Goal: Task Accomplishment & Management: Manage account settings

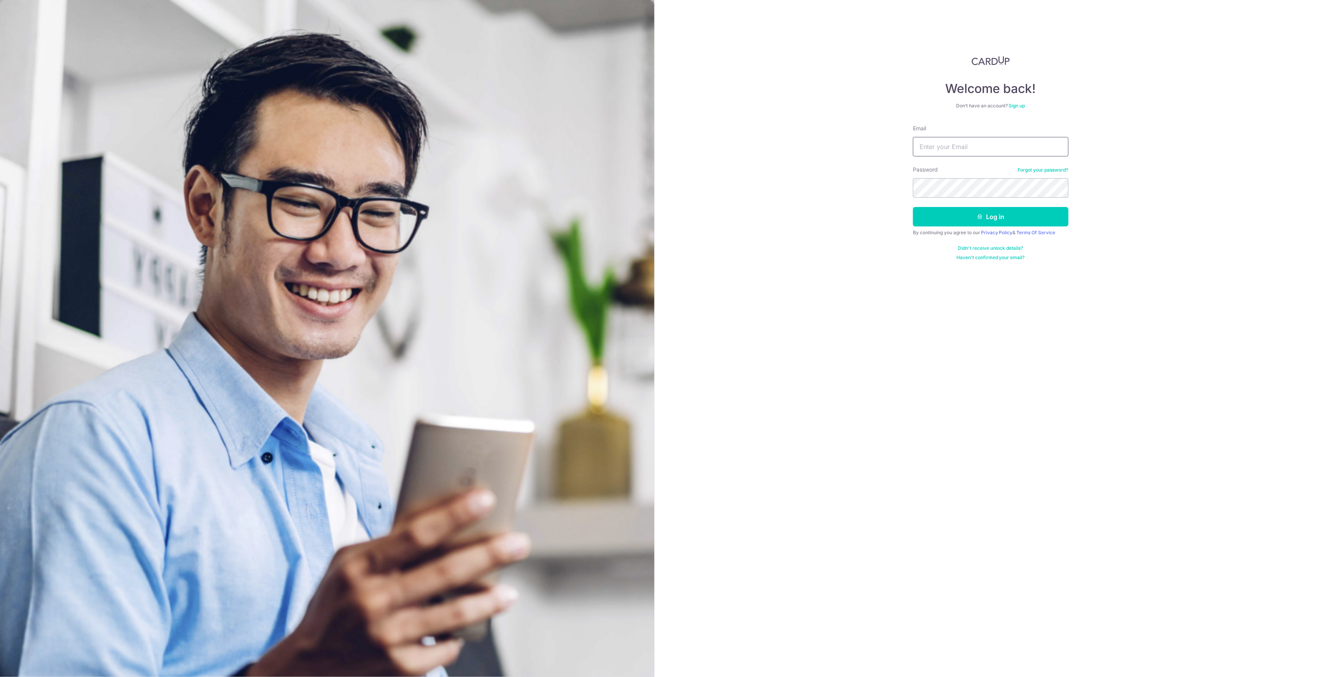
click at [913, 207] on button "Log in" at bounding box center [991, 216] width 156 height 19
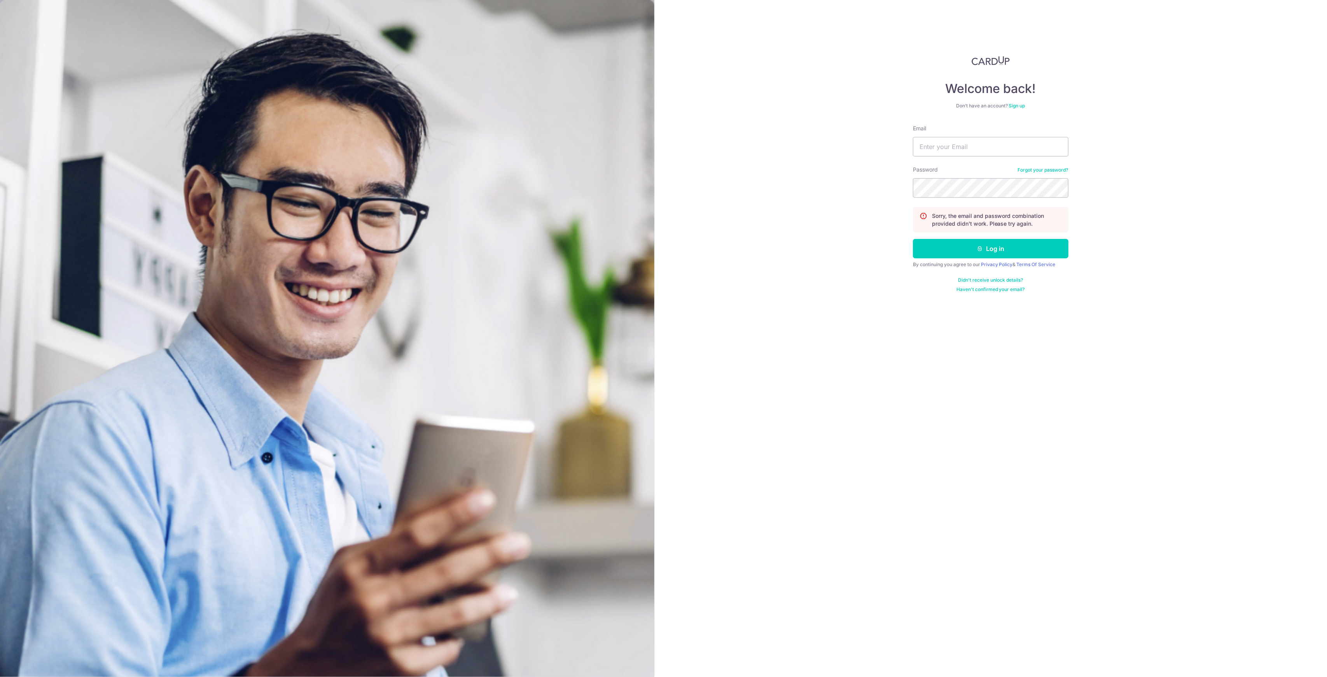
click at [983, 136] on div "Email" at bounding box center [991, 140] width 156 height 32
click at [984, 145] on input "Email" at bounding box center [991, 146] width 156 height 19
type input "[EMAIL_ADDRESS][DOMAIN_NAME]"
click at [913, 239] on button "Log in" at bounding box center [991, 248] width 156 height 19
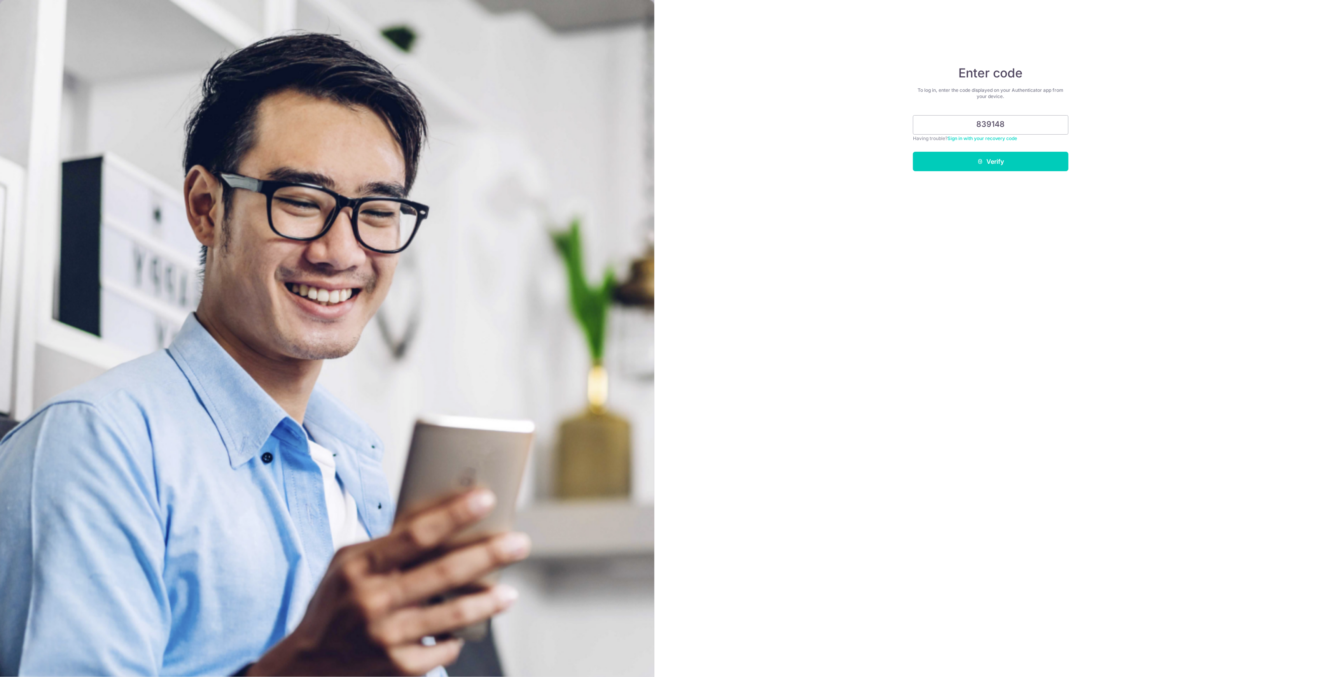
type input "839148"
click at [913, 152] on button "Verify" at bounding box center [991, 161] width 156 height 19
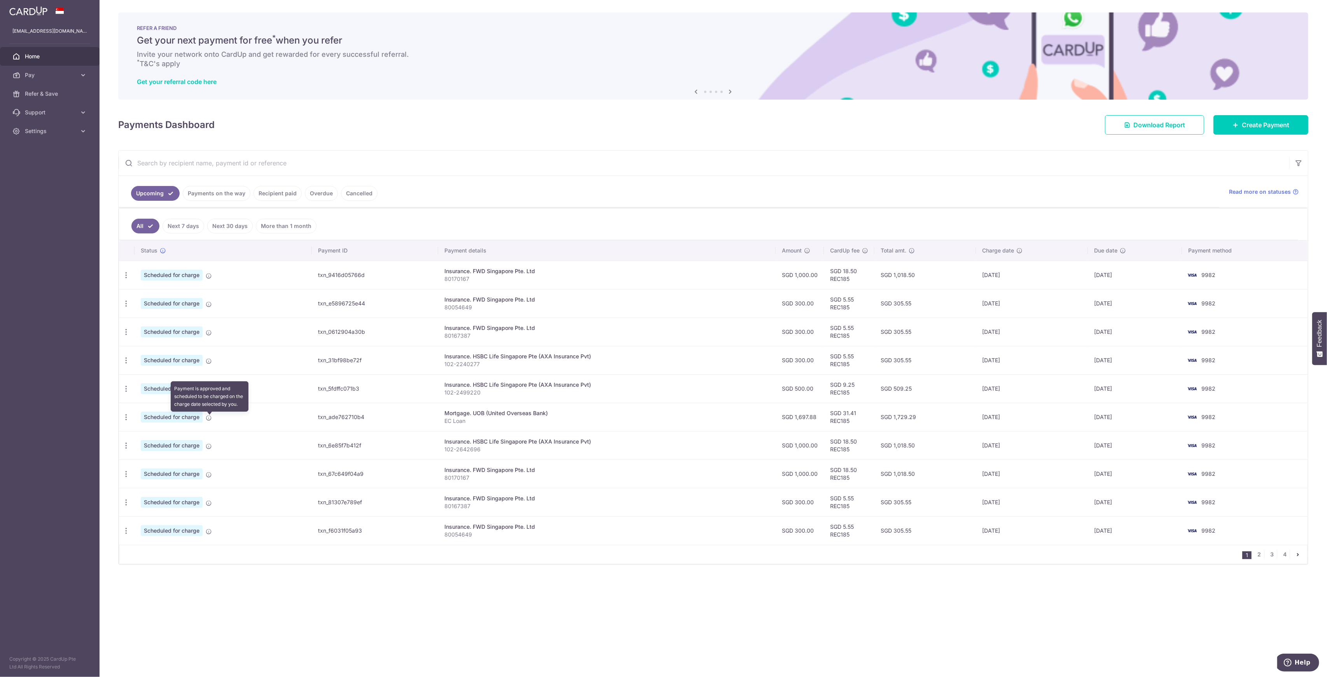
click at [206, 418] on icon at bounding box center [209, 418] width 6 height 6
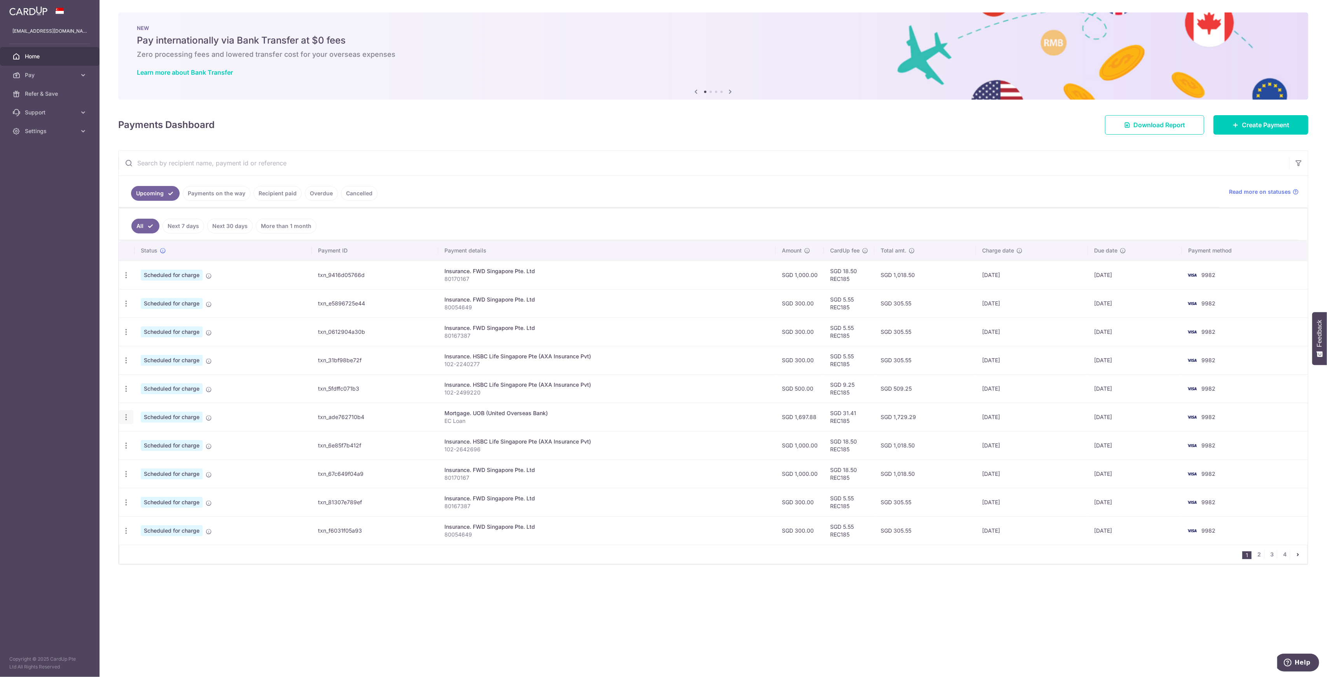
click at [129, 279] on icon "button" at bounding box center [126, 275] width 8 height 8
click at [165, 441] on span "Update payment" at bounding box center [167, 438] width 53 height 9
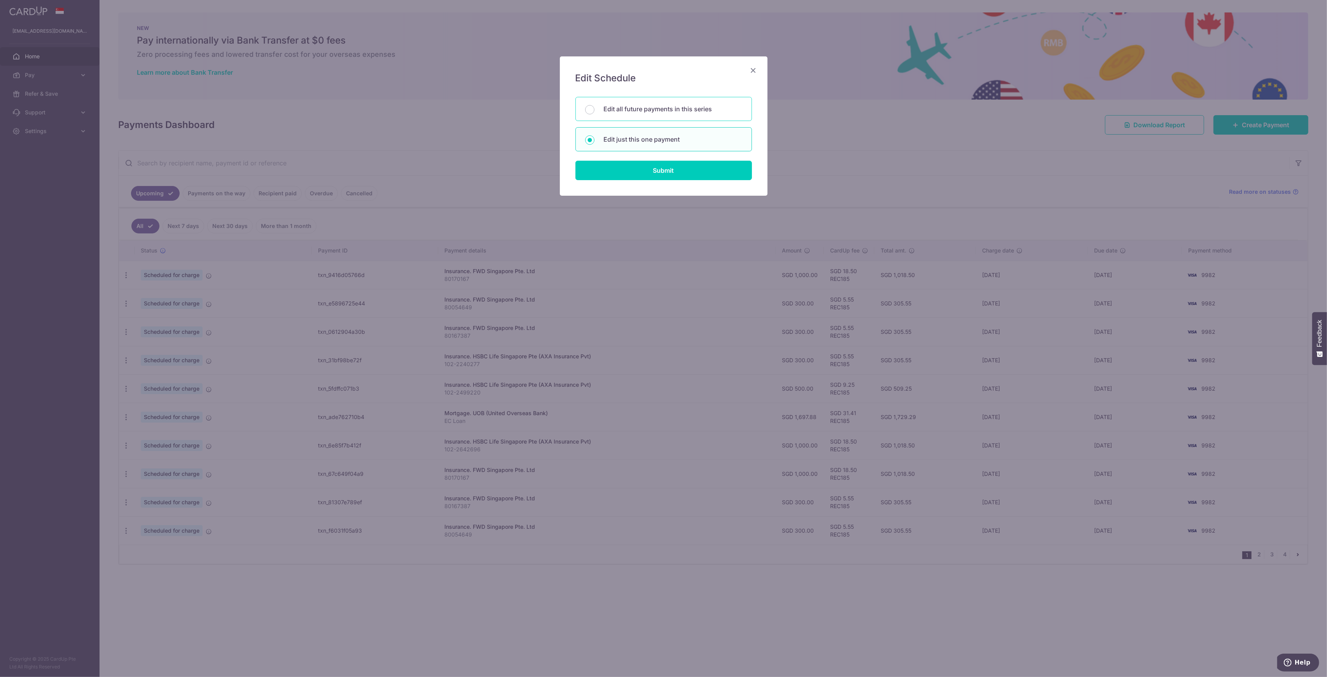
click at [653, 108] on p "Edit all future payments in this series" at bounding box center [673, 108] width 138 height 9
click at [595, 108] on input "Edit all future payments in this series" at bounding box center [589, 109] width 9 height 9
radio input "true"
click at [669, 165] on input "Submit" at bounding box center [664, 170] width 177 height 19
radio input "true"
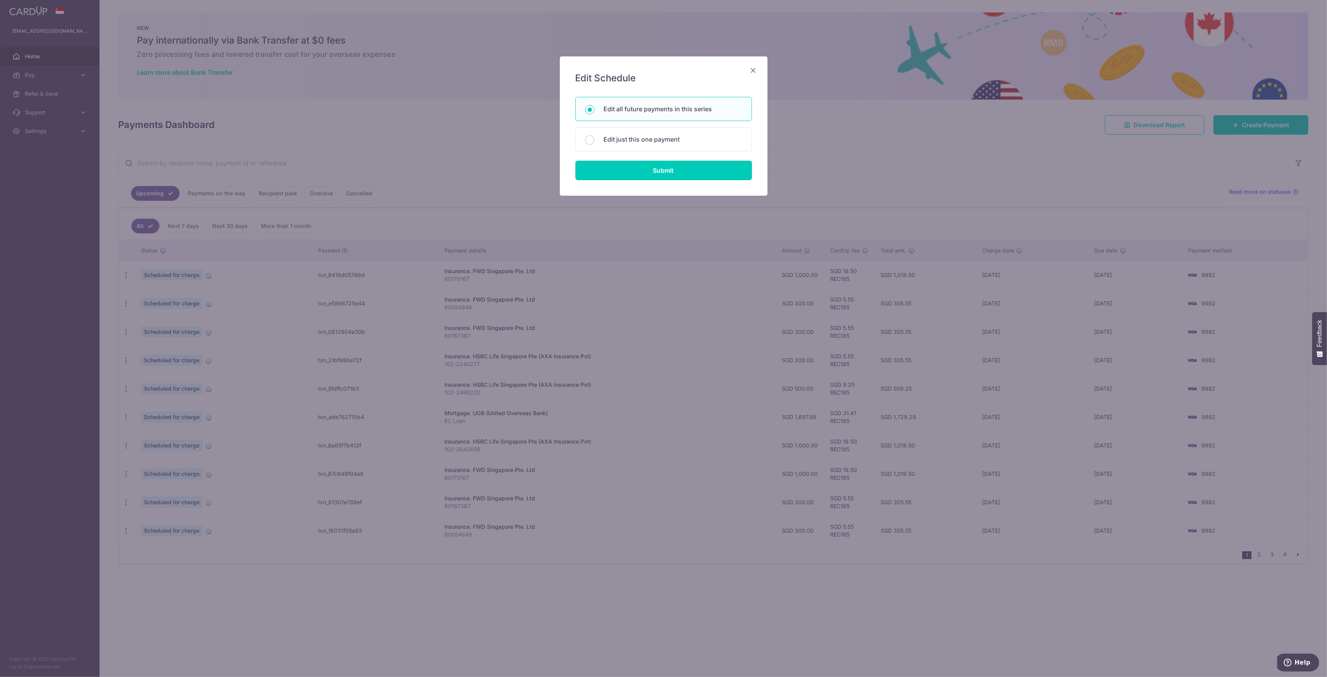
type input "1,697.88"
type input "EC Loan"
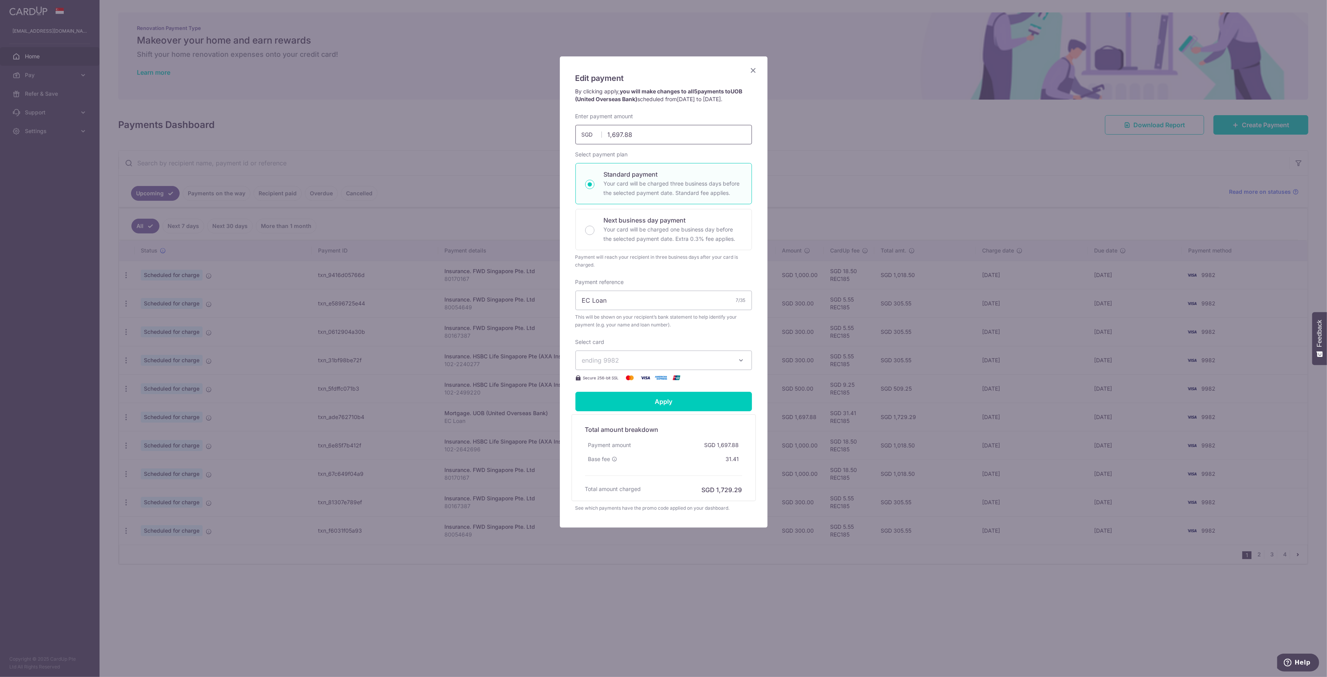
drag, startPoint x: 635, startPoint y: 136, endPoint x: 527, endPoint y: 131, distance: 108.2
click at [527, 131] on div "Edit payment By clicking apply, you will make changes to all 5 payments to UOB …" at bounding box center [663, 338] width 1327 height 677
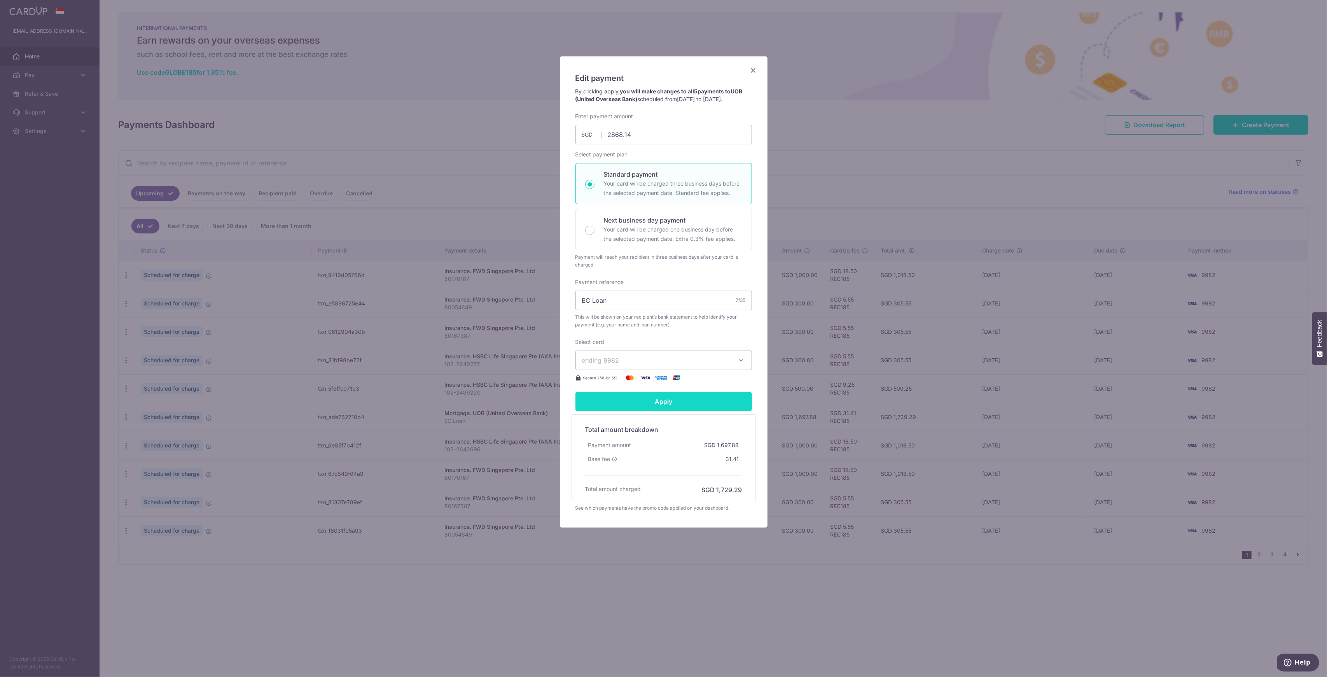
type input "2,868.14"
click at [679, 404] on input "Apply" at bounding box center [664, 401] width 177 height 19
type input "Successfully Applied"
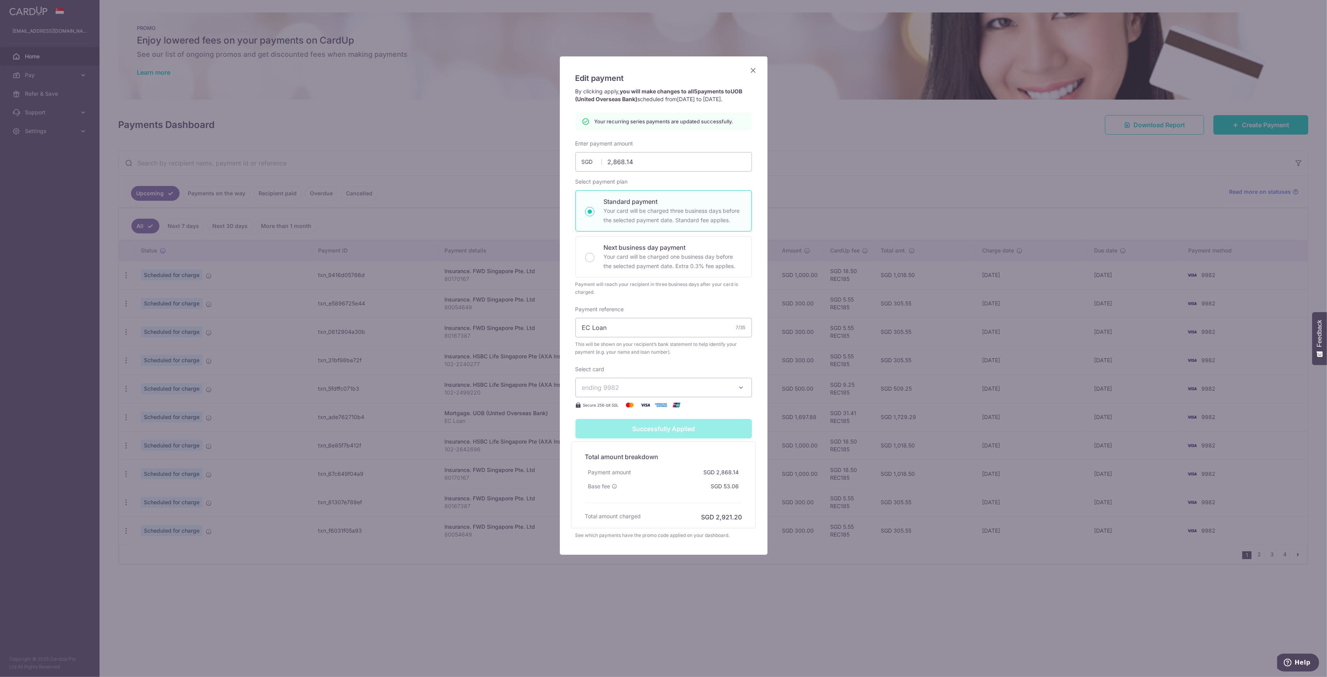
click at [751, 69] on icon "Close" at bounding box center [753, 70] width 9 height 10
